Goal: Task Accomplishment & Management: Complete application form

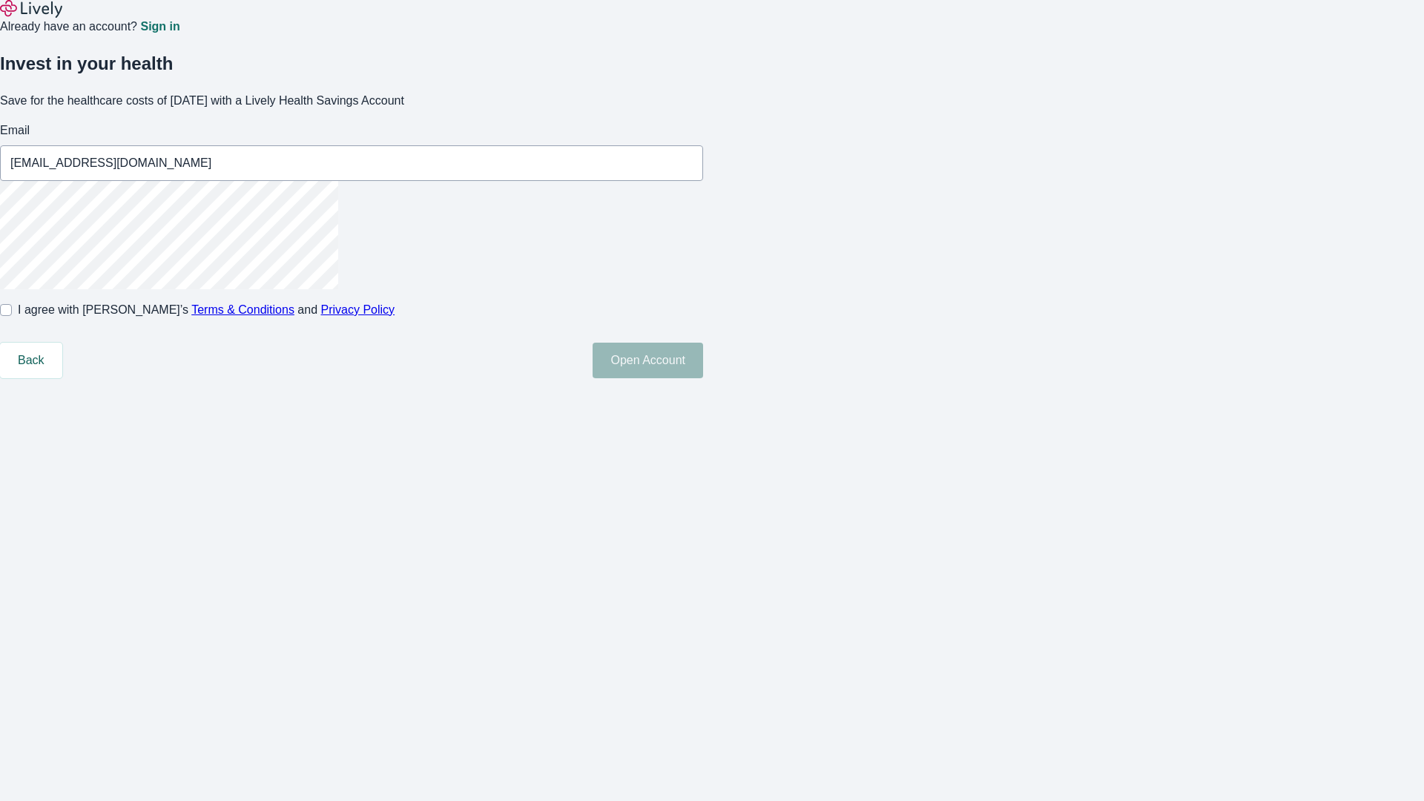
click at [12, 316] on input "I agree with Lively’s Terms & Conditions and Privacy Policy" at bounding box center [6, 310] width 12 height 12
checkbox input "true"
click at [703, 378] on button "Open Account" at bounding box center [648, 361] width 110 height 36
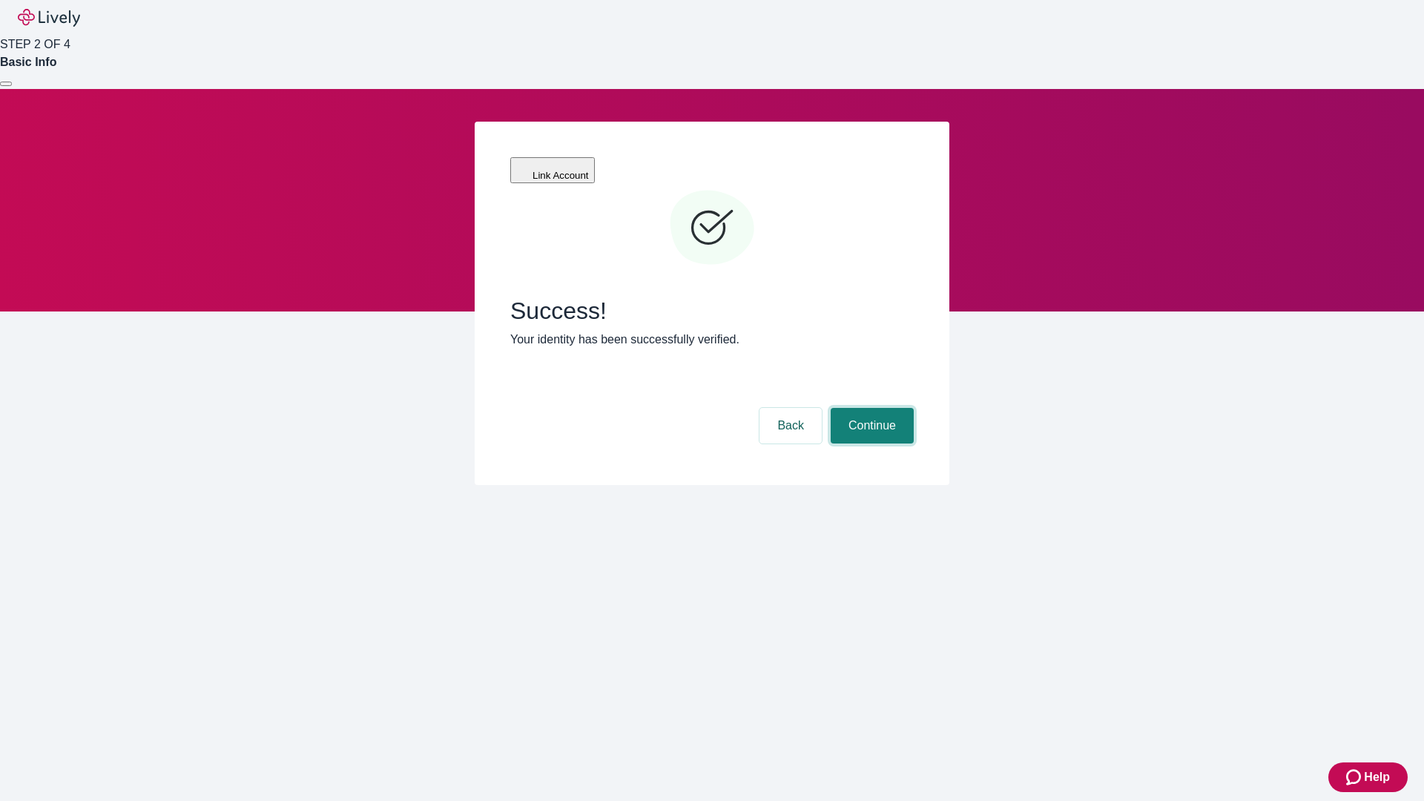
click at [870, 408] on button "Continue" at bounding box center [872, 426] width 83 height 36
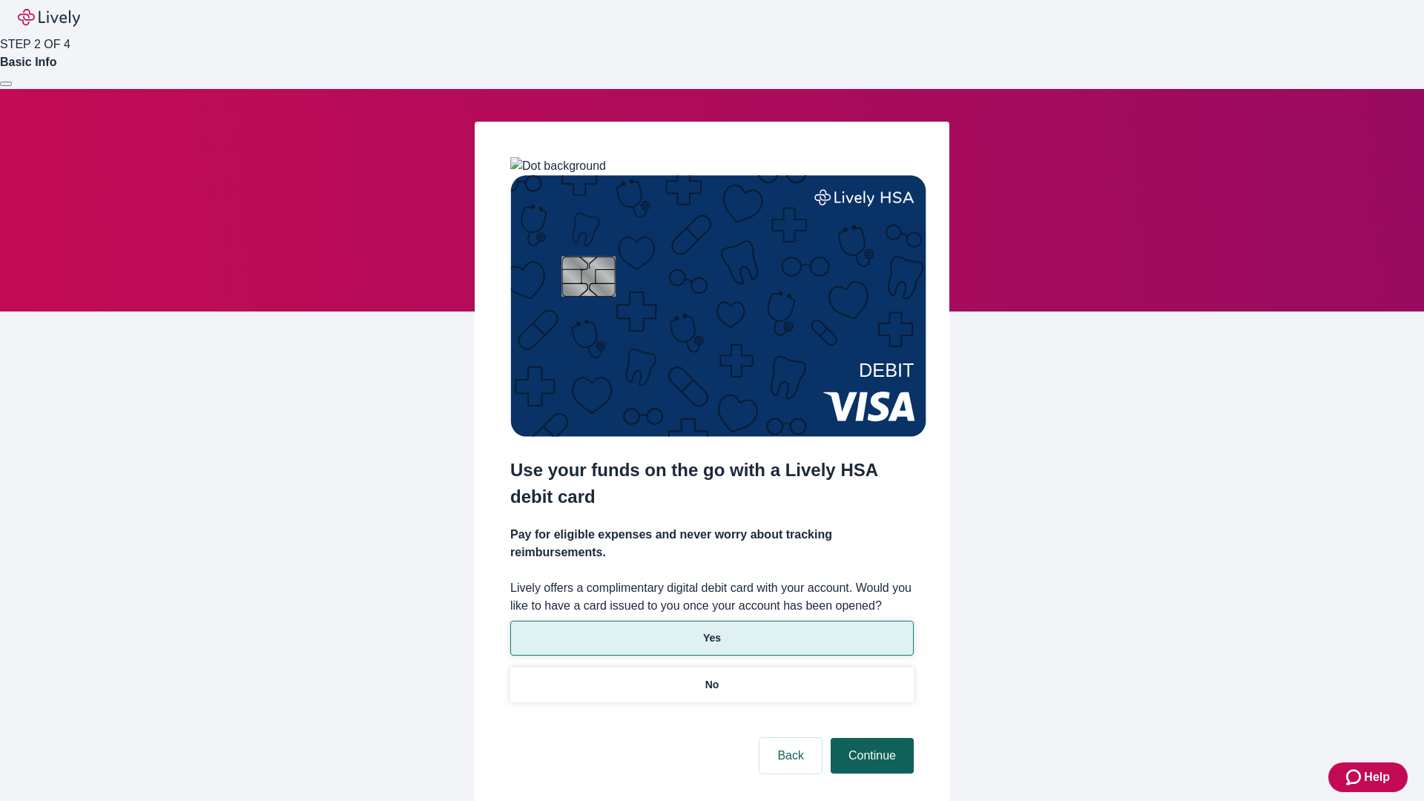
click at [711, 630] on p "Yes" at bounding box center [712, 638] width 18 height 16
click at [870, 738] on button "Continue" at bounding box center [872, 756] width 83 height 36
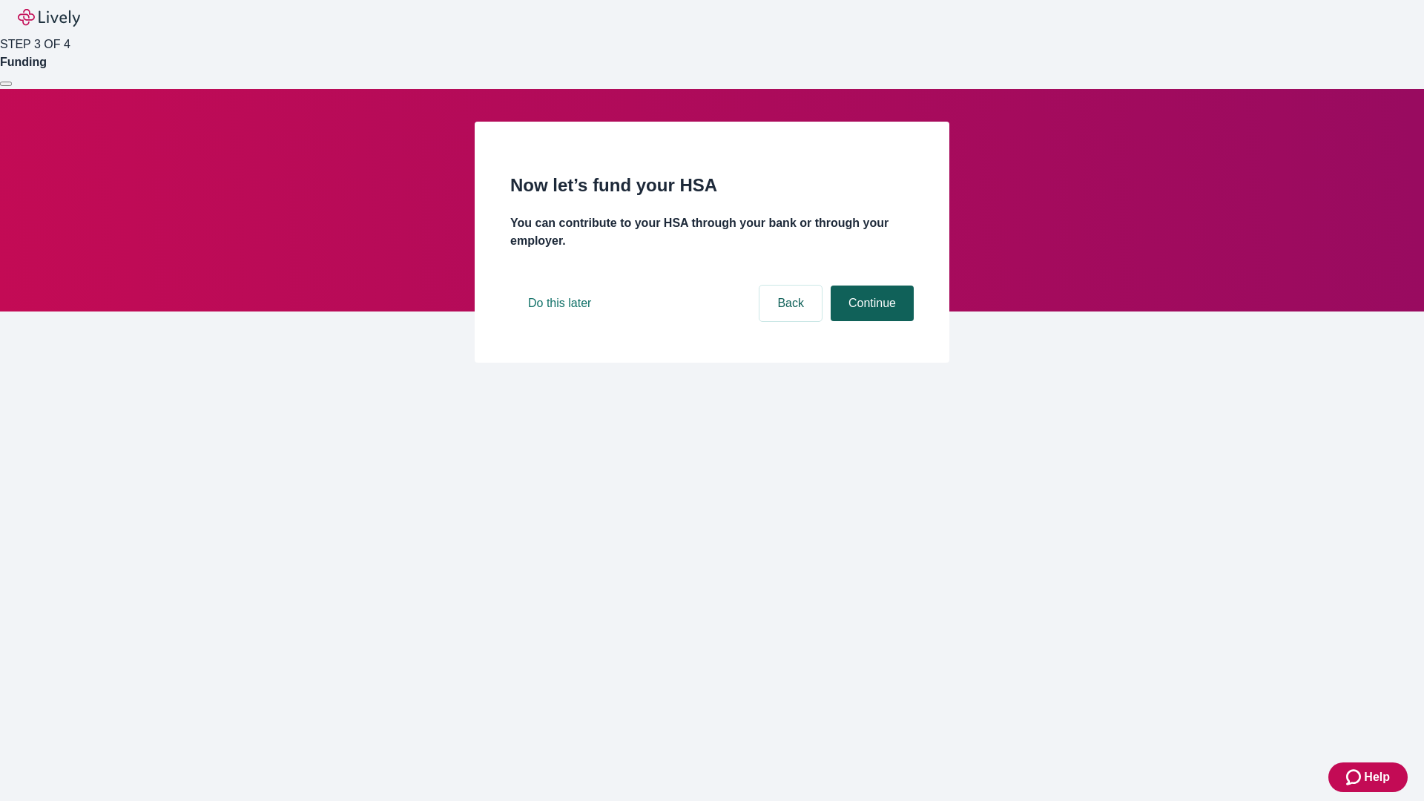
click at [870, 321] on button "Continue" at bounding box center [872, 303] width 83 height 36
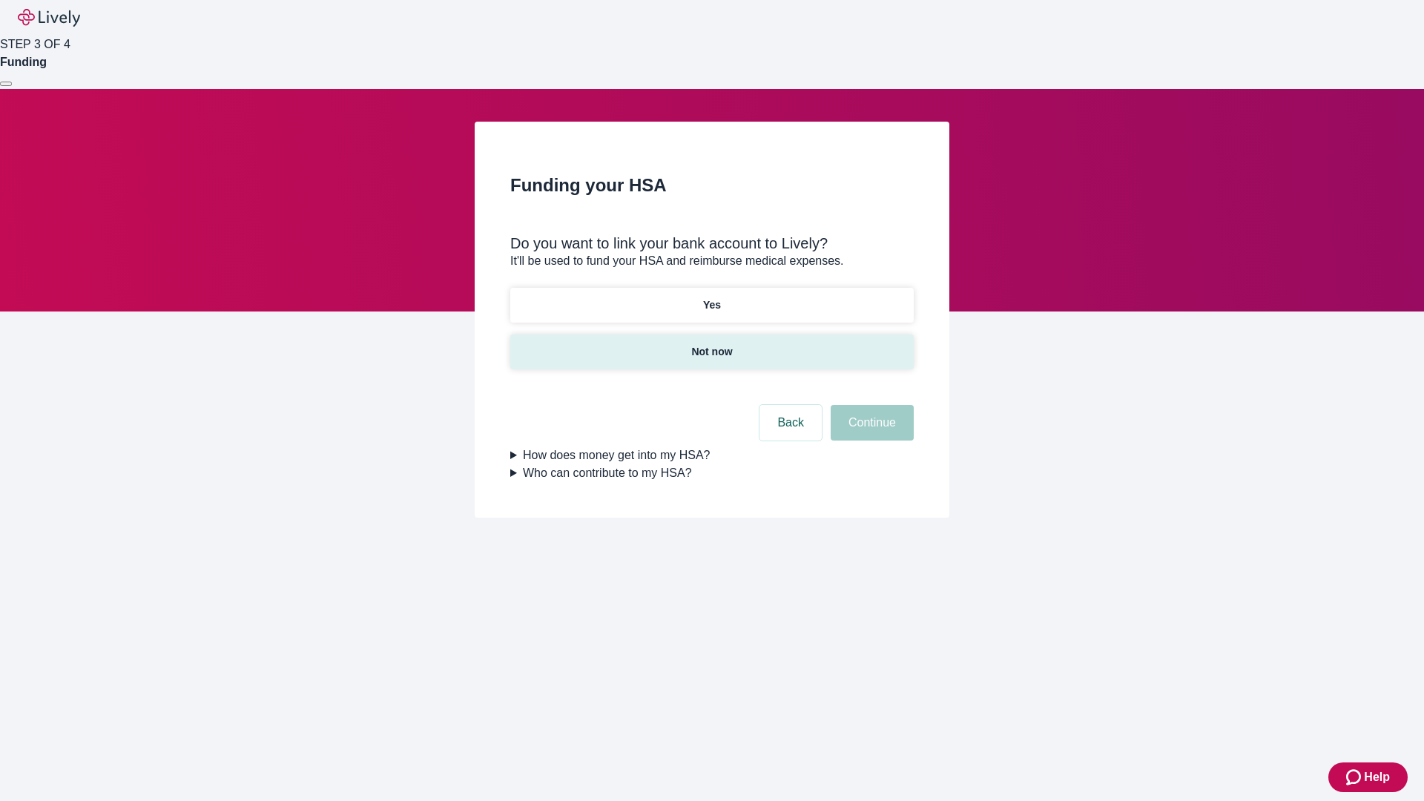
click at [711, 344] on p "Not now" at bounding box center [711, 352] width 41 height 16
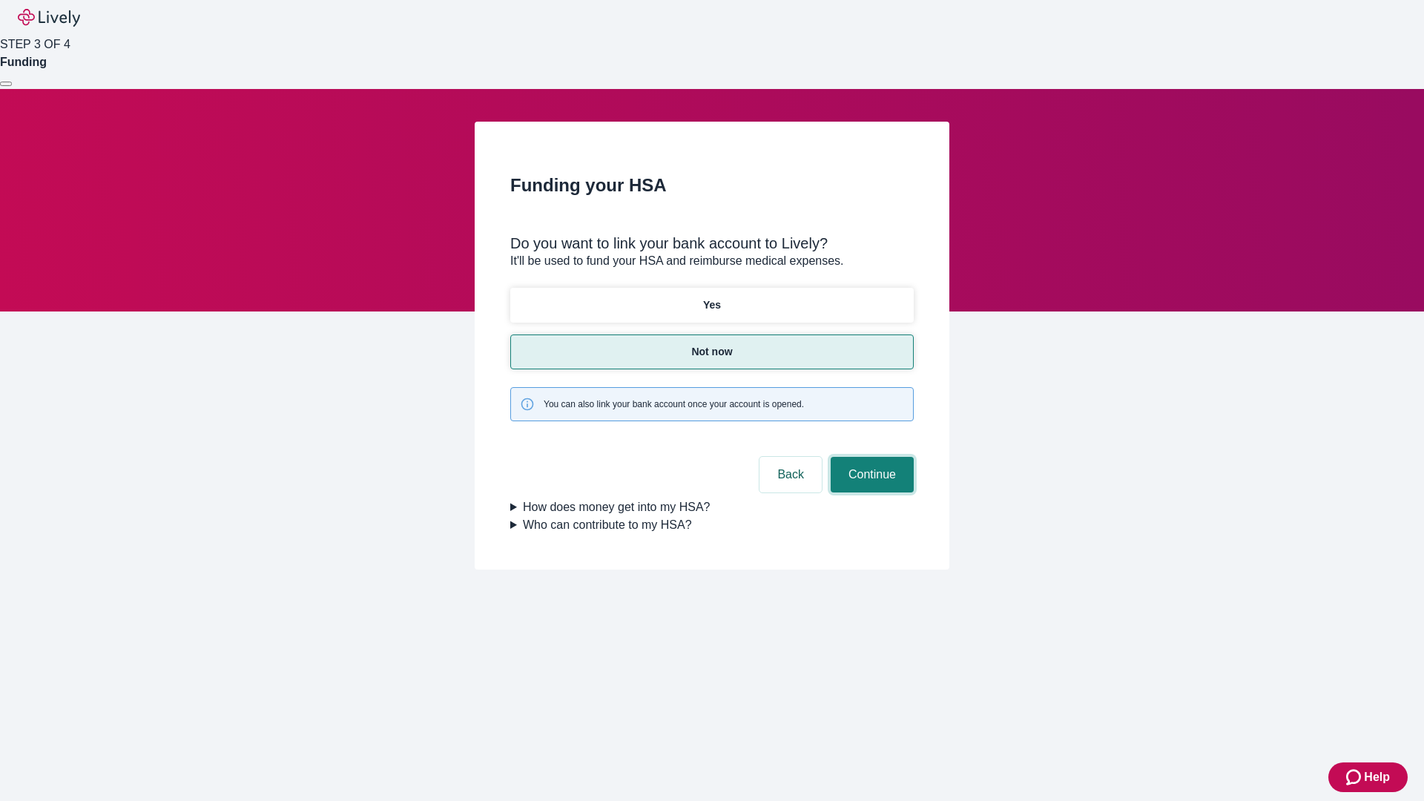
click at [870, 457] on button "Continue" at bounding box center [872, 475] width 83 height 36
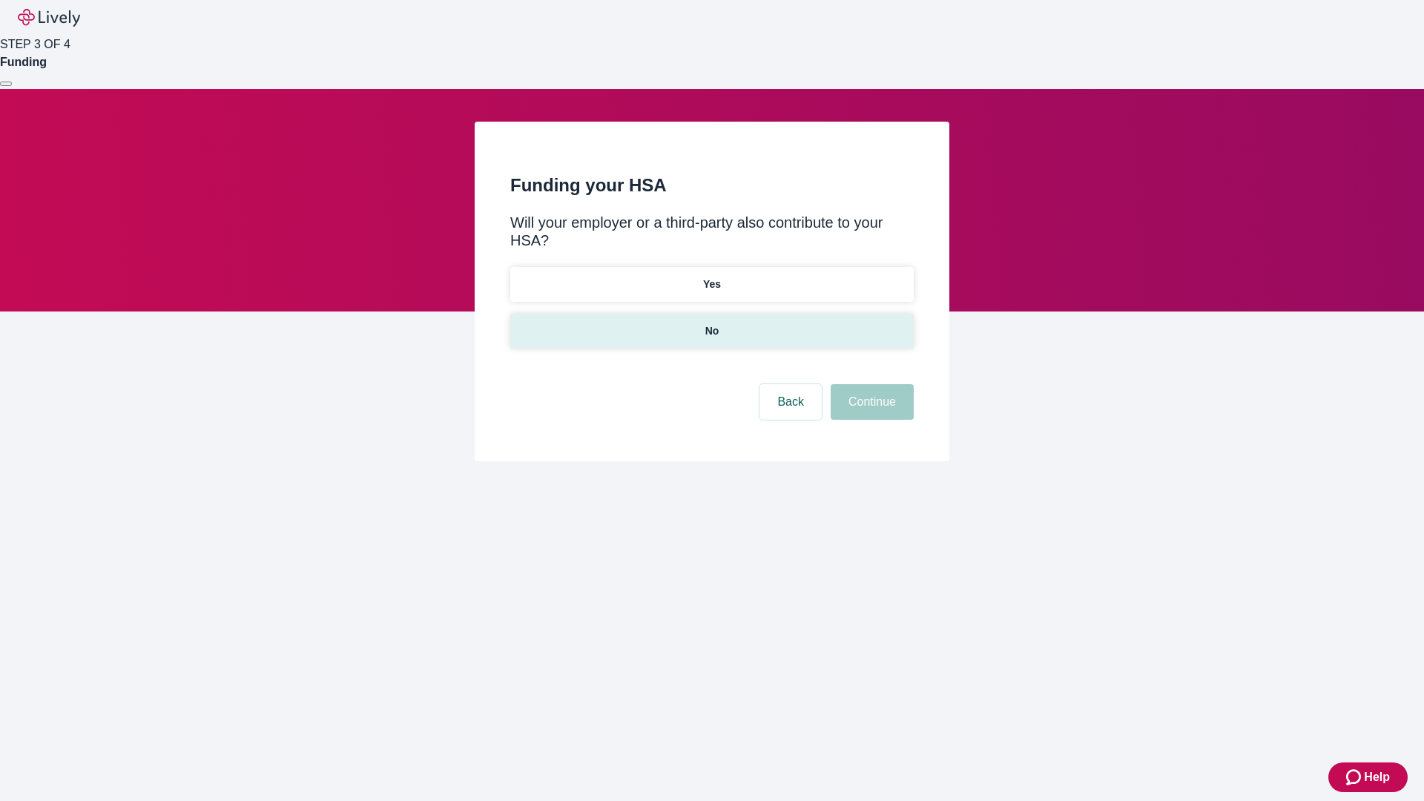
click at [711, 323] on p "No" at bounding box center [712, 331] width 14 height 16
click at [870, 384] on button "Continue" at bounding box center [872, 402] width 83 height 36
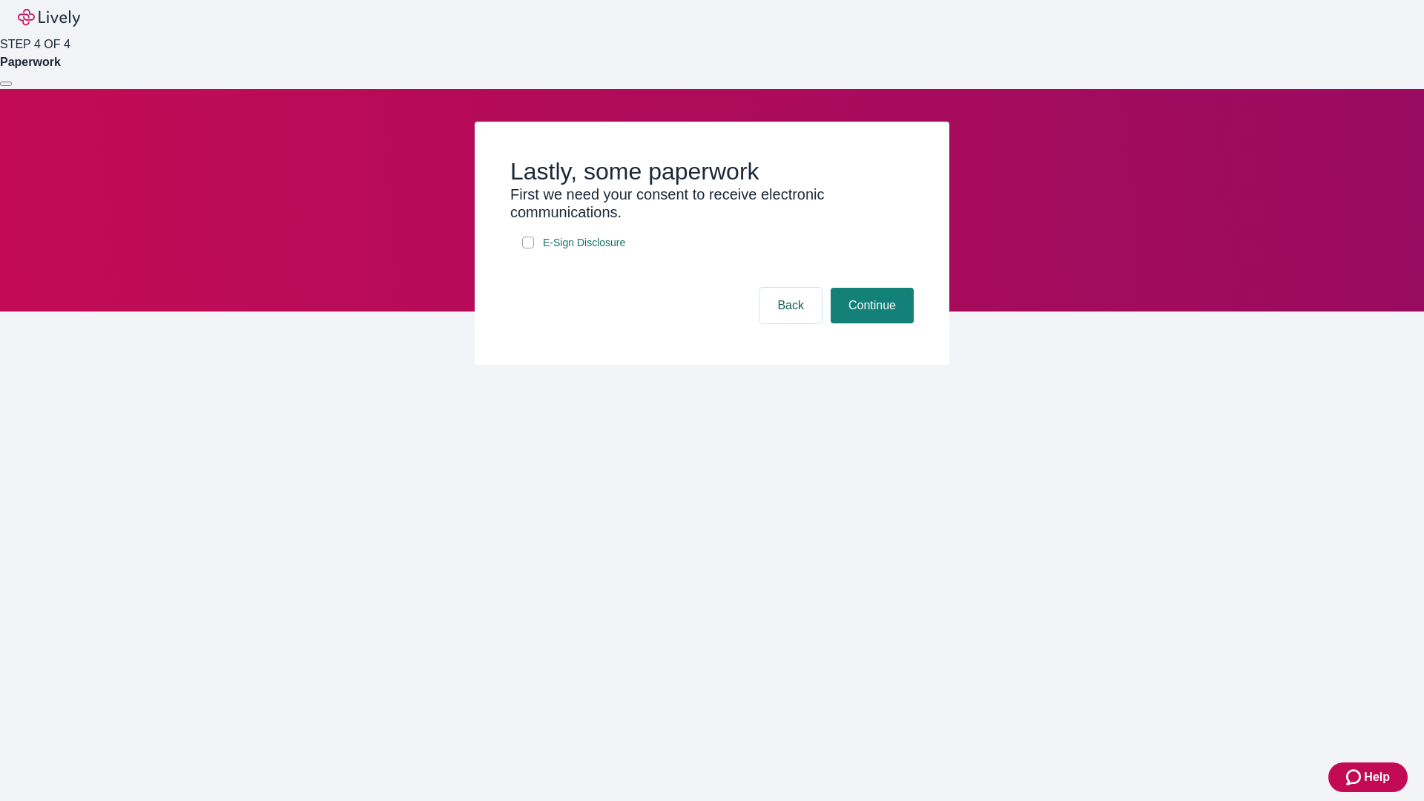
click at [528, 248] on input "E-Sign Disclosure" at bounding box center [528, 243] width 12 height 12
checkbox input "true"
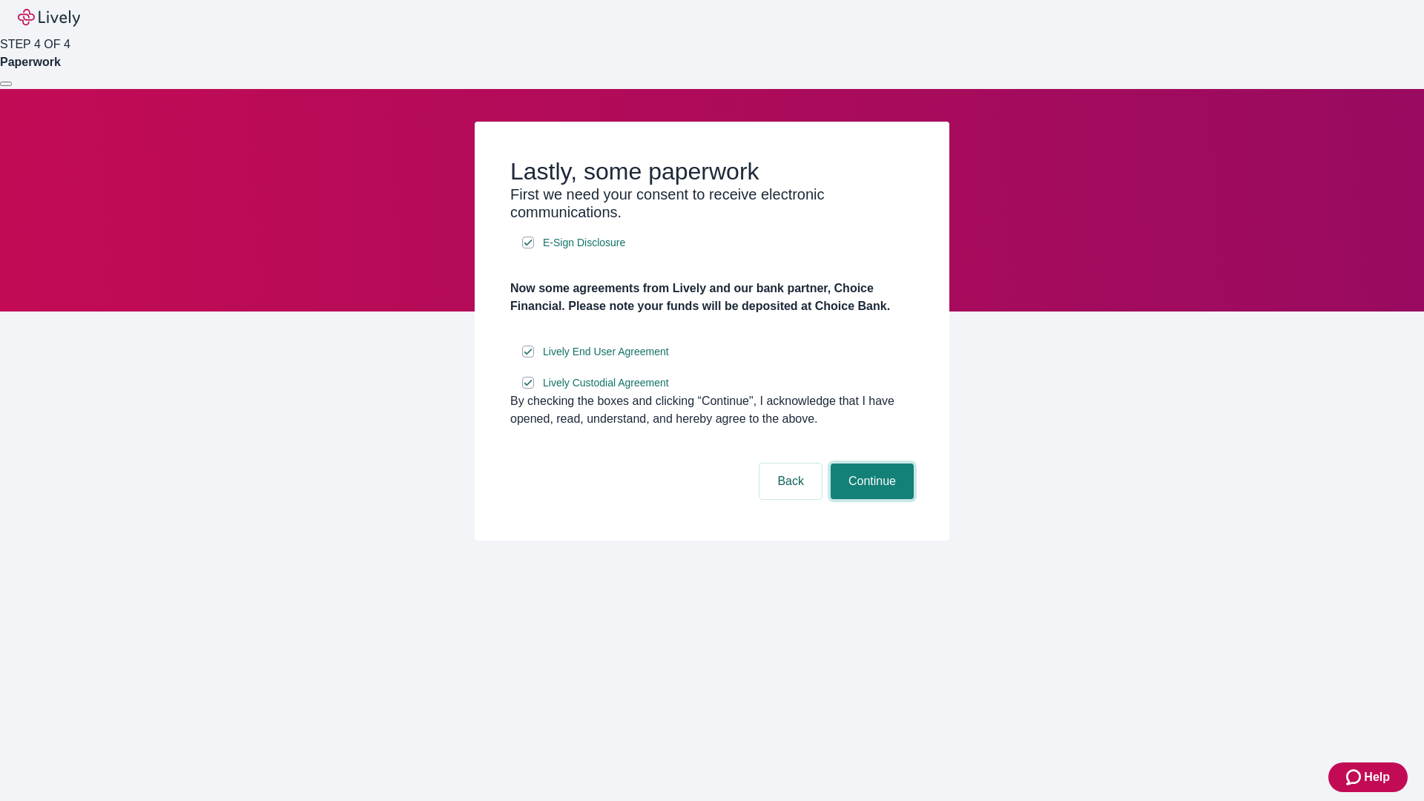
click at [870, 499] on button "Continue" at bounding box center [872, 481] width 83 height 36
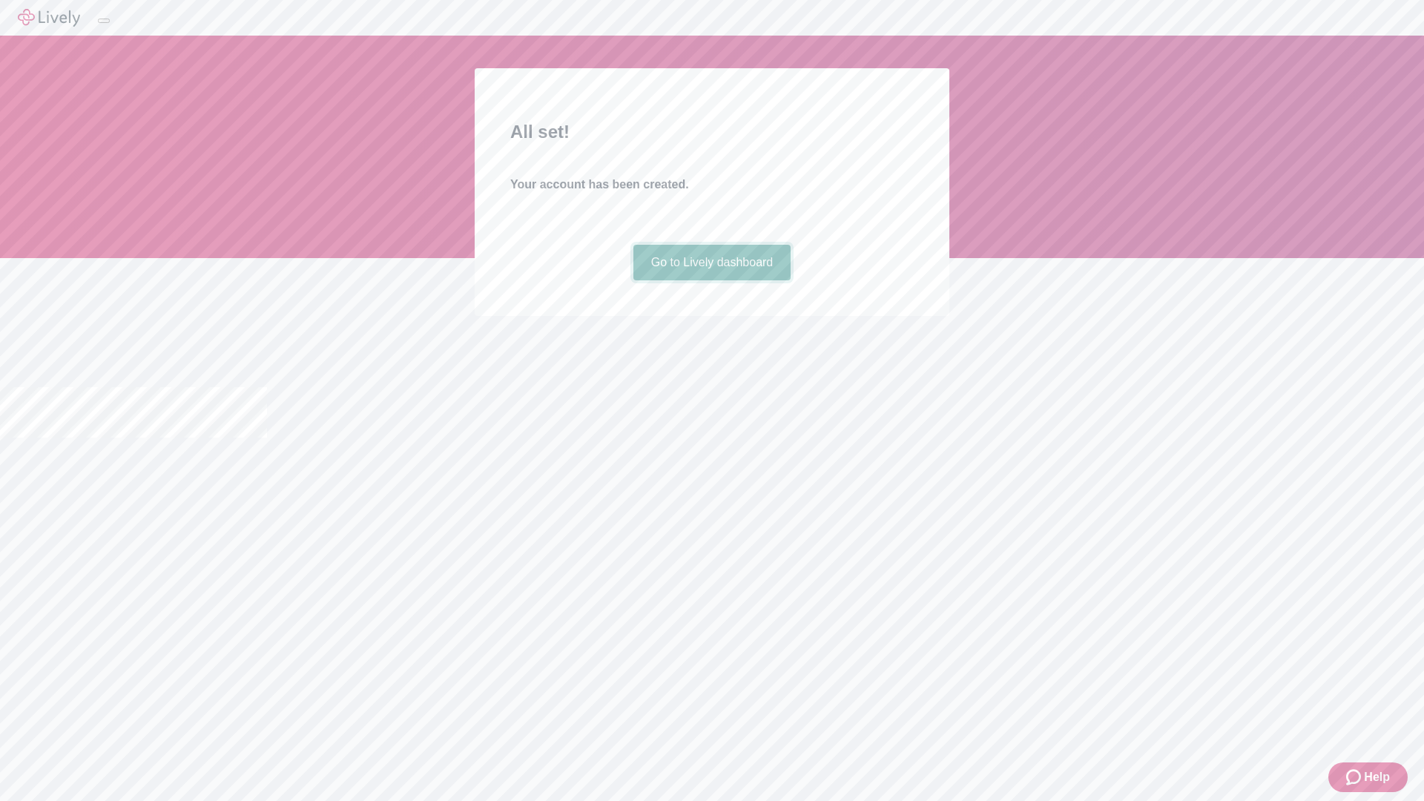
click at [711, 280] on link "Go to Lively dashboard" at bounding box center [712, 263] width 158 height 36
